Goal: Task Accomplishment & Management: Use online tool/utility

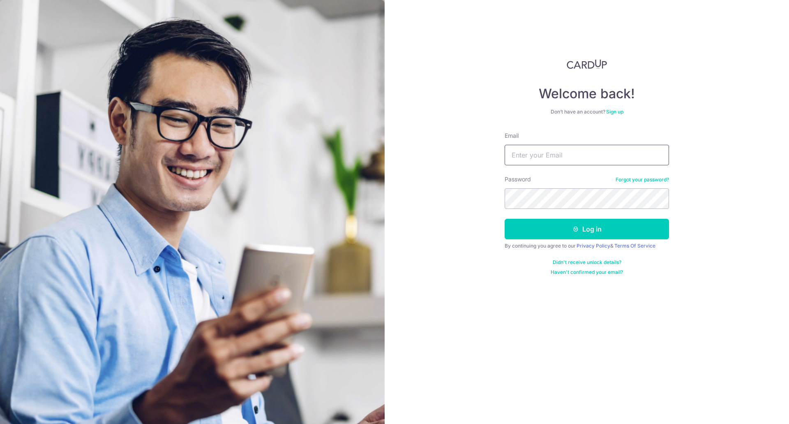
click at [554, 157] on input "Email" at bounding box center [587, 155] width 164 height 21
type input "[EMAIL_ADDRESS][DOMAIN_NAME]"
click at [558, 235] on button "Log in" at bounding box center [587, 229] width 164 height 21
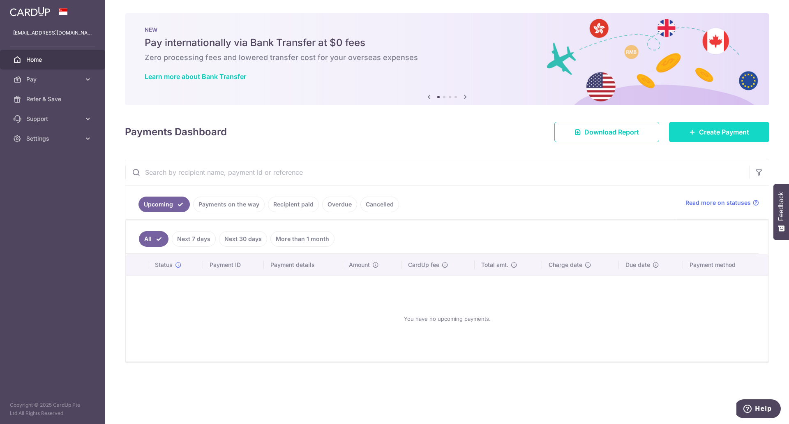
click at [717, 137] on link "Create Payment" at bounding box center [719, 132] width 100 height 21
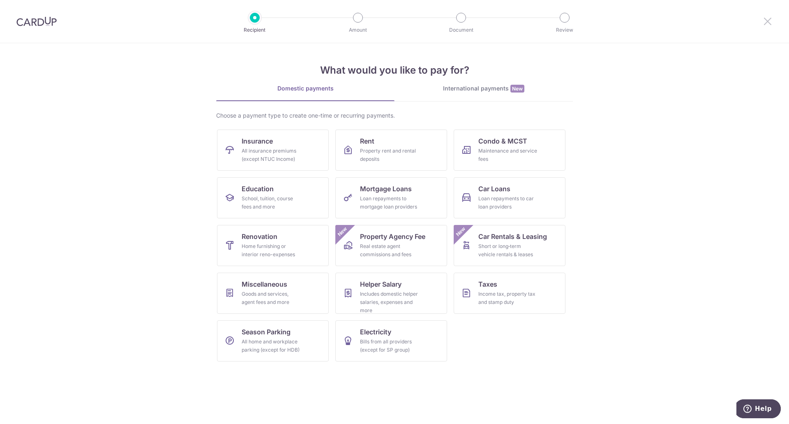
click at [767, 18] on icon at bounding box center [768, 21] width 10 height 10
